Goal: Information Seeking & Learning: Learn about a topic

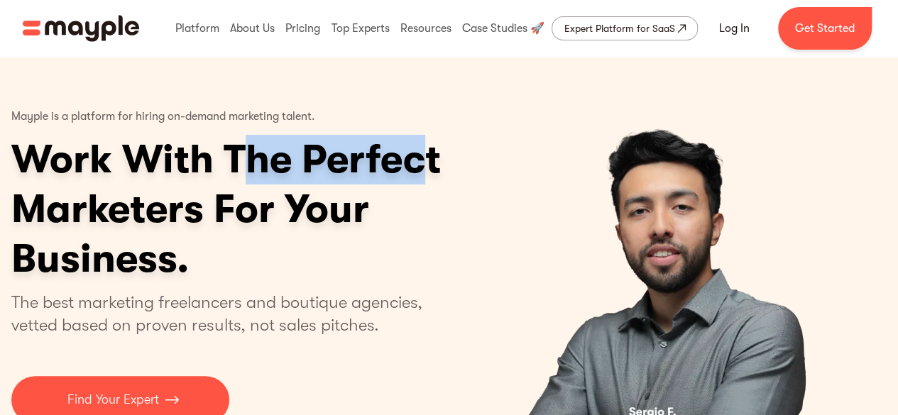
drag, startPoint x: 0, startPoint y: 0, endPoint x: 201, endPoint y: 188, distance: 275.1
click at [201, 188] on h1 "Work With The Perfect Marketers For Your Business." at bounding box center [280, 209] width 539 height 149
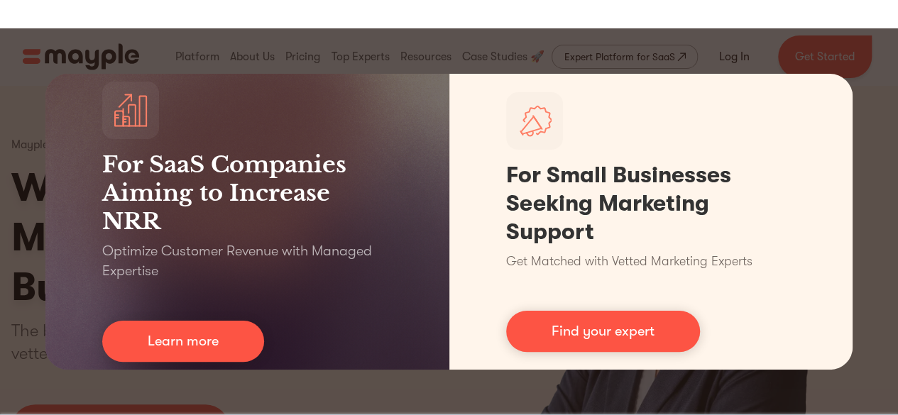
click at [789, 45] on div "For SaaS Companies Aiming to Increase NRR Optimize Customer Revenue with Manage…" at bounding box center [449, 221] width 898 height 387
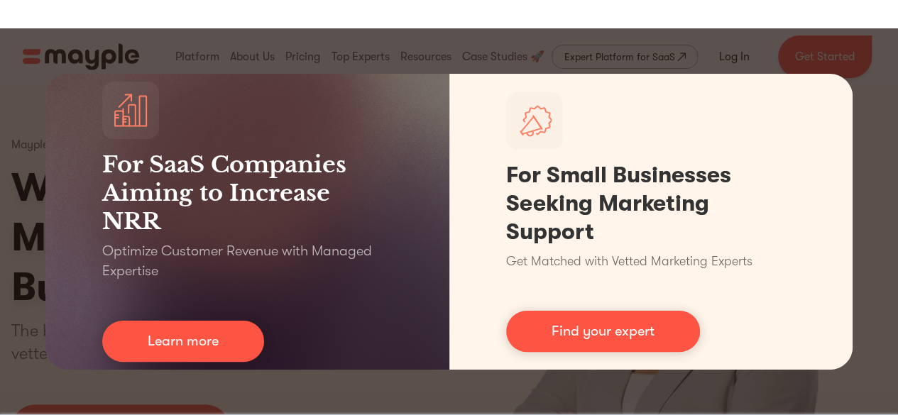
click at [322, 391] on div "For SaaS Companies Aiming to Increase NRR Optimize Customer Revenue with Manage…" at bounding box center [449, 221] width 898 height 387
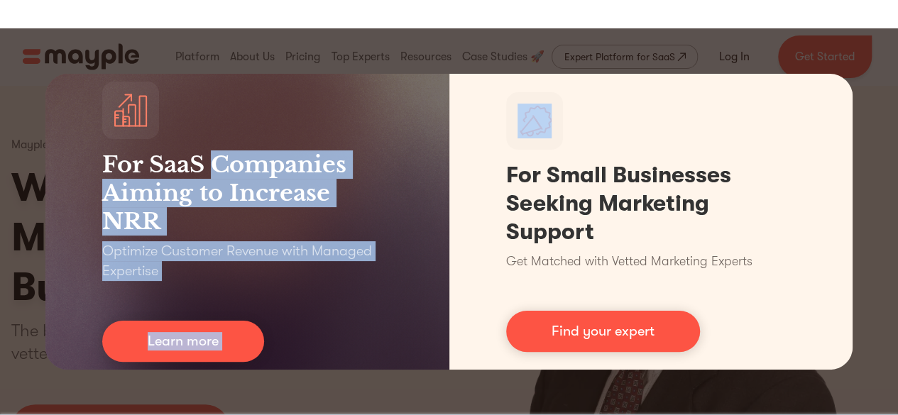
drag, startPoint x: 322, startPoint y: 391, endPoint x: 379, endPoint y: 32, distance: 363.5
click at [379, 32] on div "For SaaS Companies Aiming to Increase NRR Optimize Customer Revenue with Manage…" at bounding box center [449, 221] width 898 height 387
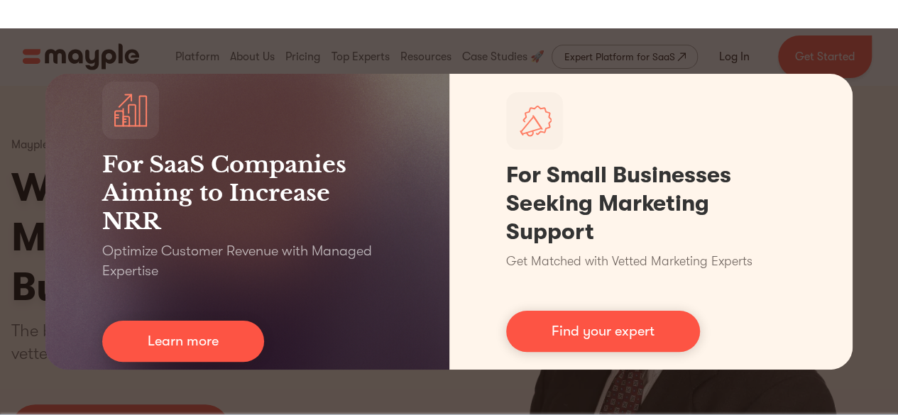
click at [48, 38] on div "For SaaS Companies Aiming to Increase NRR Optimize Customer Revenue with Manage…" at bounding box center [449, 221] width 898 height 387
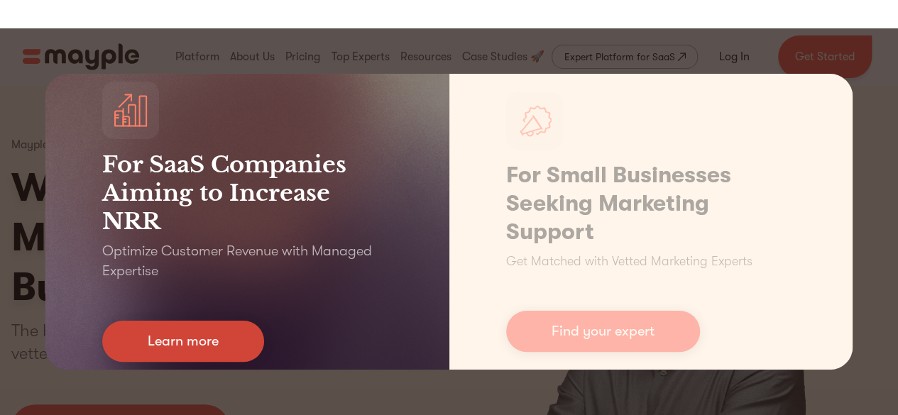
click at [214, 336] on link "Learn more" at bounding box center [183, 341] width 162 height 41
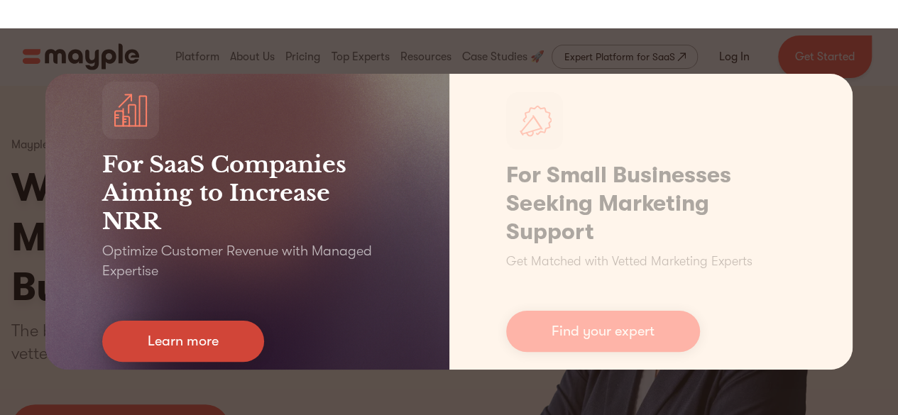
click at [214, 336] on link "Learn more" at bounding box center [183, 341] width 162 height 41
click at [195, 346] on link "Learn more" at bounding box center [183, 341] width 162 height 41
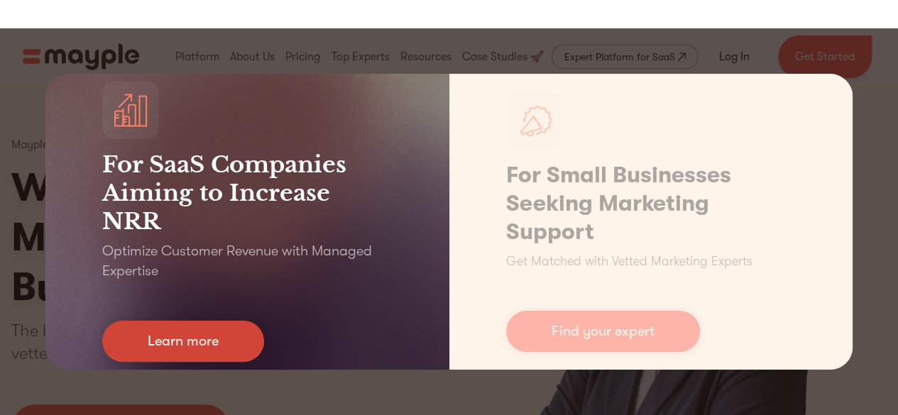
click at [195, 346] on link "Learn more" at bounding box center [183, 341] width 162 height 41
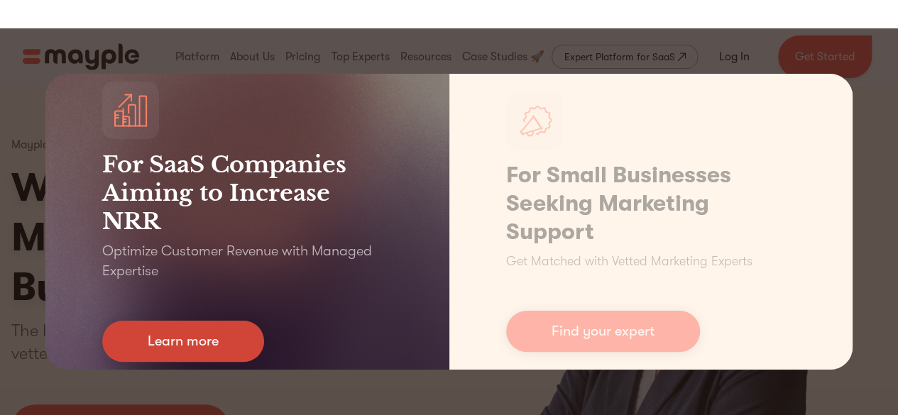
click at [195, 346] on link "Learn more" at bounding box center [183, 341] width 162 height 41
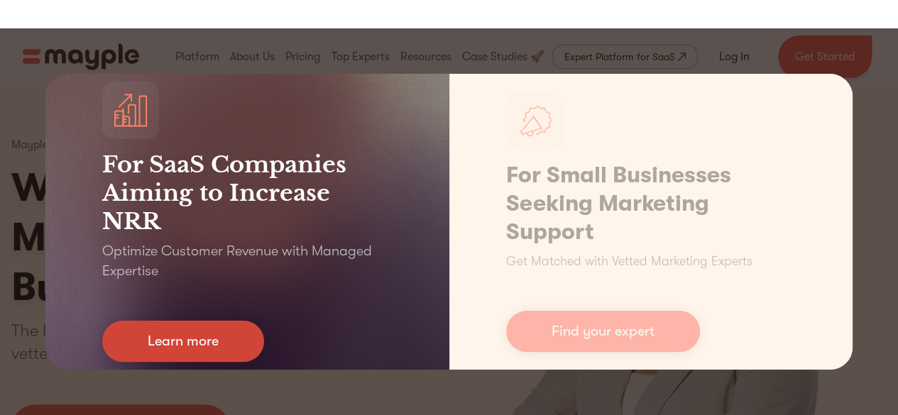
click at [195, 346] on link "Learn more" at bounding box center [183, 341] width 162 height 41
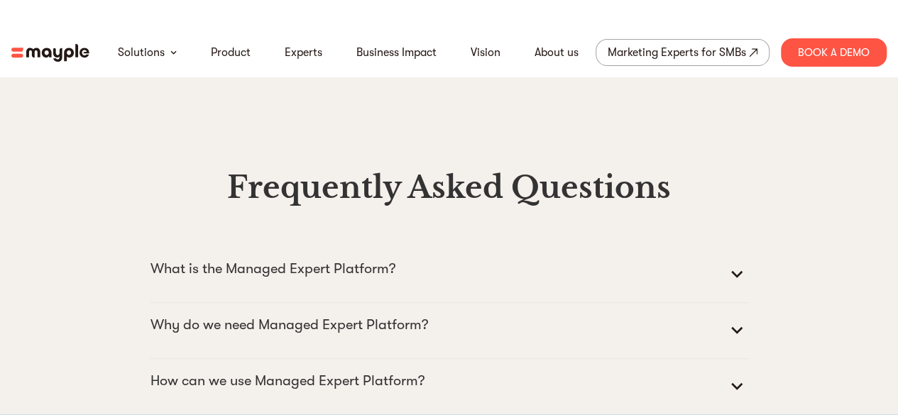
scroll to position [5553, 0]
